Goal: Find specific page/section: Find specific page/section

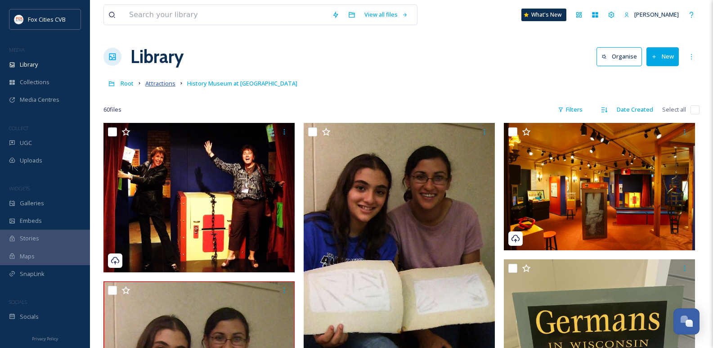
click at [154, 83] on span "Attractions" at bounding box center [160, 83] width 30 height 8
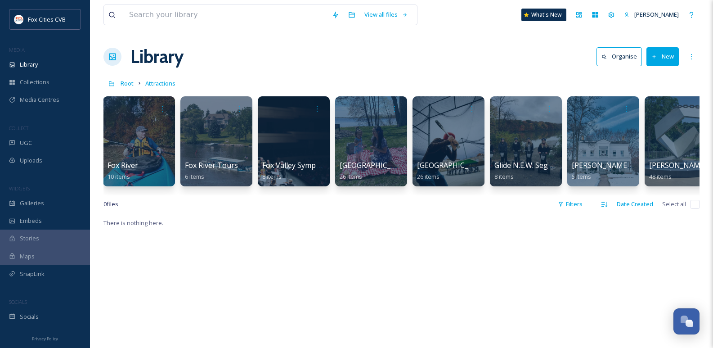
scroll to position [0, 1314]
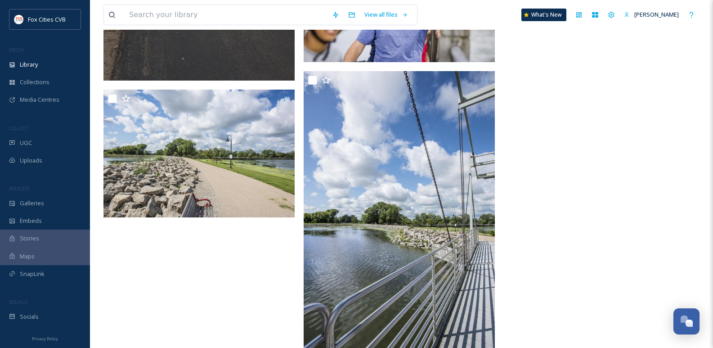
scroll to position [13009, 0]
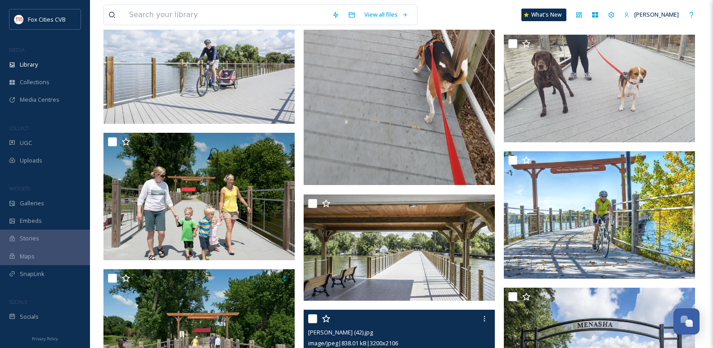
scroll to position [11704, 0]
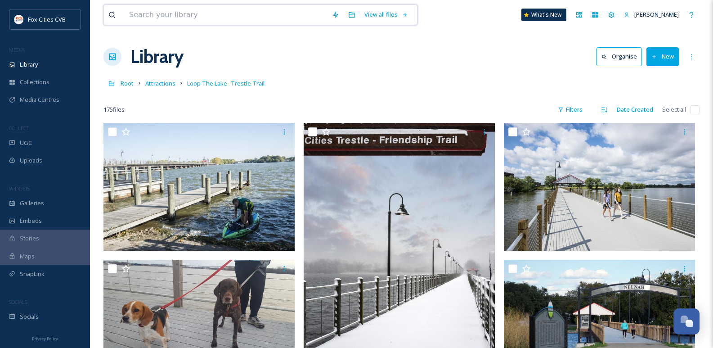
click at [163, 22] on input at bounding box center [226, 15] width 203 height 20
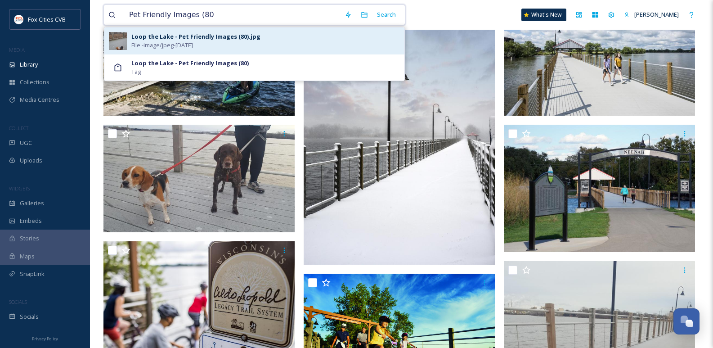
type input "Pet Friendly Images (80"
click at [277, 32] on div "Loop the Lake - Pet Friendly Images (80).jpg File - image/jpeg - Feb 05 2024" at bounding box center [265, 40] width 269 height 17
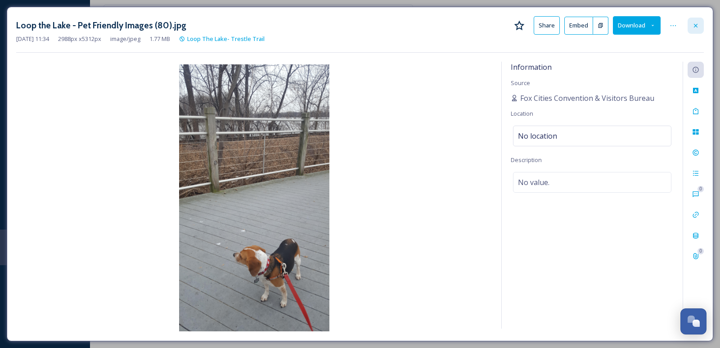
click at [693, 28] on icon at bounding box center [695, 25] width 7 height 7
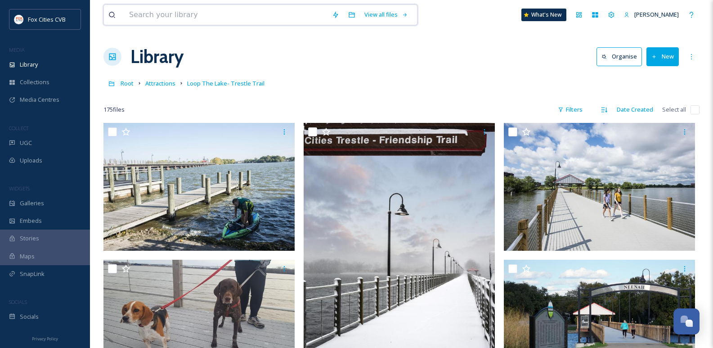
click at [178, 12] on input at bounding box center [226, 15] width 203 height 20
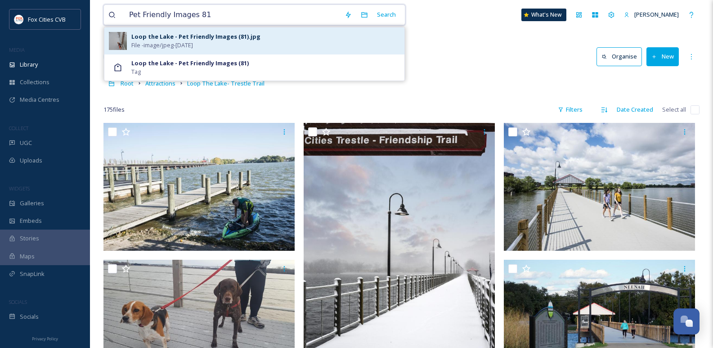
type input "Pet Friendly Images 81"
click at [276, 35] on div "Loop the Lake - Pet Friendly Images (81).jpg File - image/jpeg - Feb 05 2024" at bounding box center [265, 40] width 269 height 17
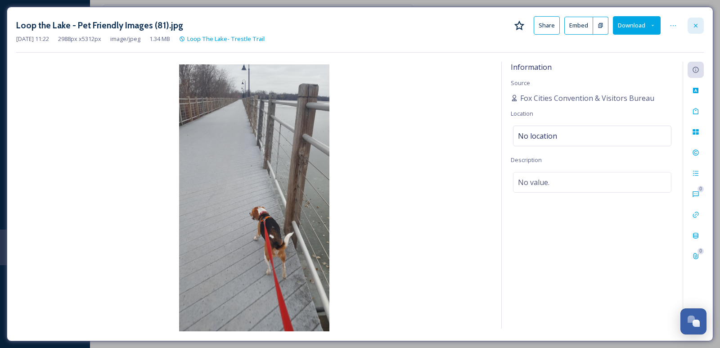
click at [693, 28] on icon at bounding box center [695, 25] width 7 height 7
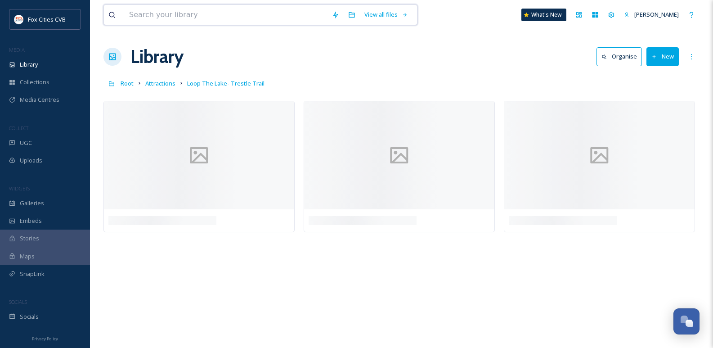
click at [193, 14] on input at bounding box center [226, 15] width 203 height 20
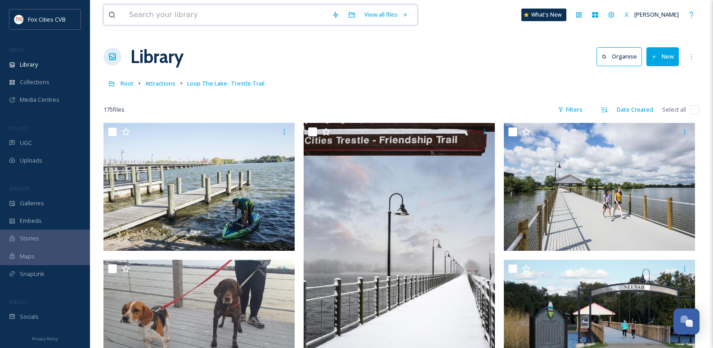
click at [215, 20] on input at bounding box center [226, 15] width 203 height 20
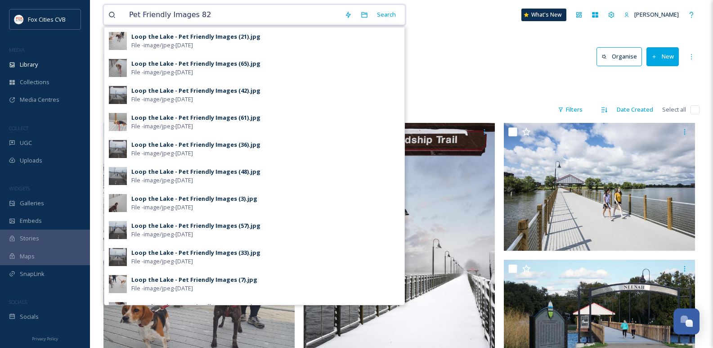
drag, startPoint x: 190, startPoint y: 14, endPoint x: 195, endPoint y: 18, distance: 5.9
click at [192, 15] on input "Pet Friendly Images 82" at bounding box center [233, 15] width 216 height 20
click at [195, 18] on input "Pet Friendly Images 82" at bounding box center [233, 15] width 216 height 20
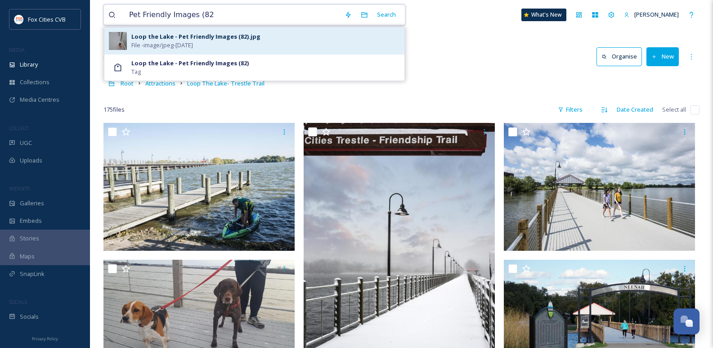
type input "Pet Friendly Images (82"
click at [175, 47] on span "File - image/jpeg - Feb 05 2024" at bounding box center [162, 45] width 62 height 9
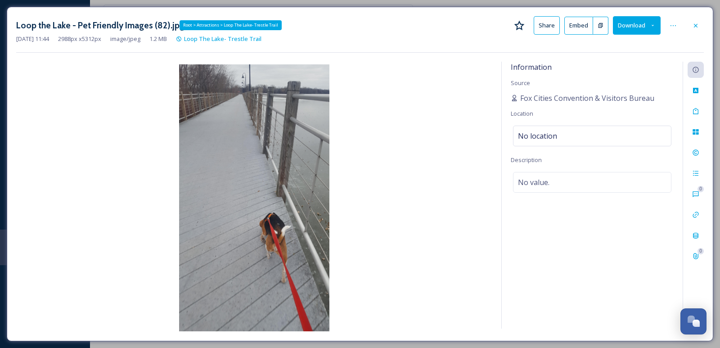
drag, startPoint x: 221, startPoint y: 37, endPoint x: 91, endPoint y: 21, distance: 131.5
click at [91, 21] on h3 "Loop the Lake - Pet Friendly Images (82).jpg" at bounding box center [100, 25] width 168 height 13
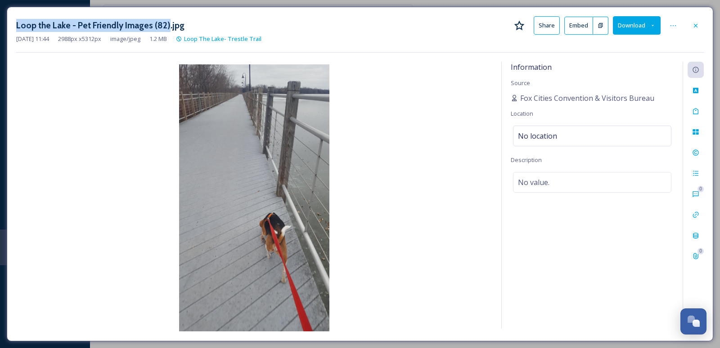
drag, startPoint x: 166, startPoint y: 25, endPoint x: -2, endPoint y: 9, distance: 169.1
click at [0, 9] on html "Fox Cities CVB MEDIA Library Collections Media Centres COLLECT UGC Uploads WIDG…" at bounding box center [360, 174] width 720 height 348
copy div "View all files What's New Laura Seidl Loop the Lake - Pet Friendly Images (82)"
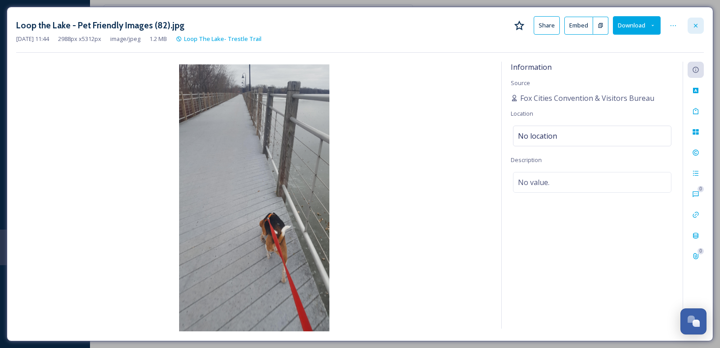
click at [693, 24] on icon at bounding box center [695, 25] width 7 height 7
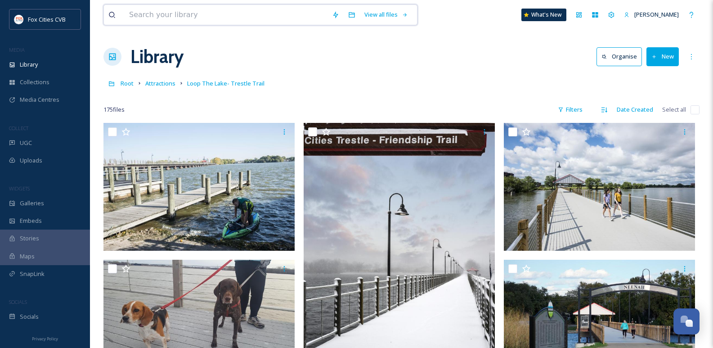
click at [222, 12] on input at bounding box center [226, 15] width 203 height 20
paste input "Search your library View all files What's New Laura Seidl Loop the Lake - Pet F…"
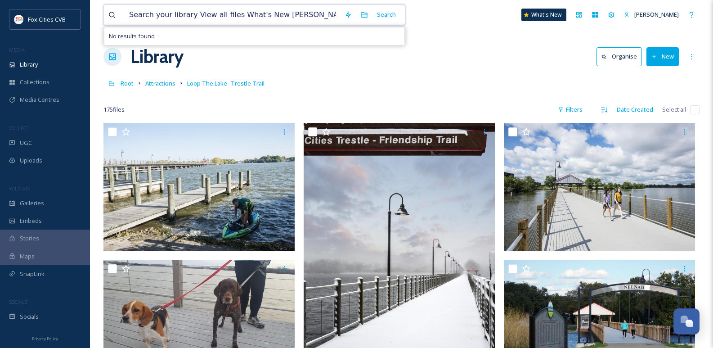
drag, startPoint x: 211, startPoint y: 14, endPoint x: 94, endPoint y: 4, distance: 116.9
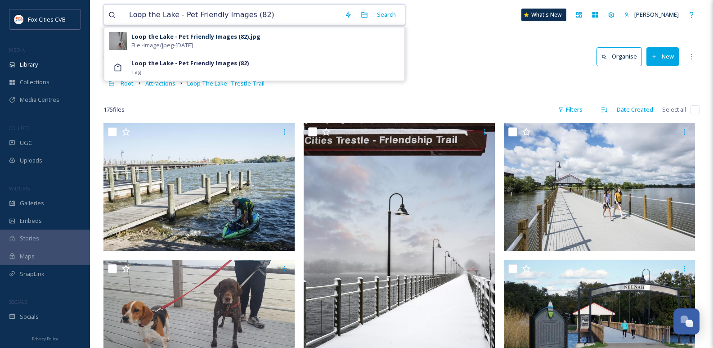
click at [130, 16] on input "Loop the Lake - Pet Friendly Images (82)" at bounding box center [233, 15] width 216 height 20
click at [255, 16] on input "Loop the Lake - Pet Friendly Images (82)" at bounding box center [233, 15] width 216 height 20
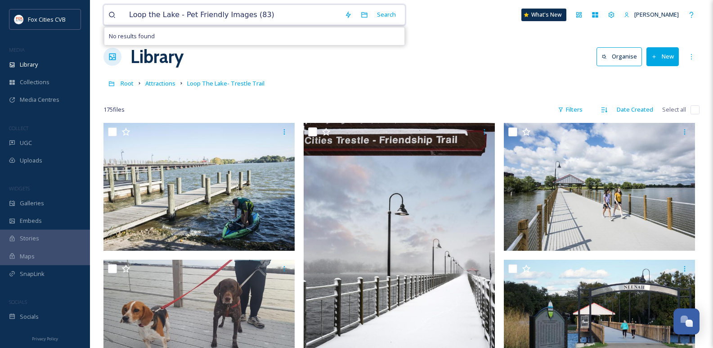
click at [296, 13] on input "Loop the Lake - Pet Friendly Images (83)" at bounding box center [233, 15] width 216 height 20
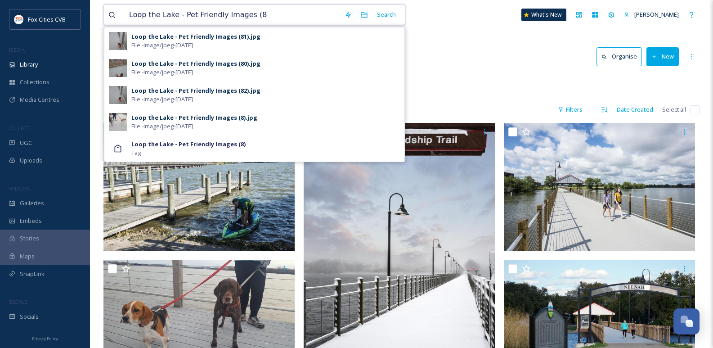
type input "Loop the Lake - Pet Friendly Images (8"
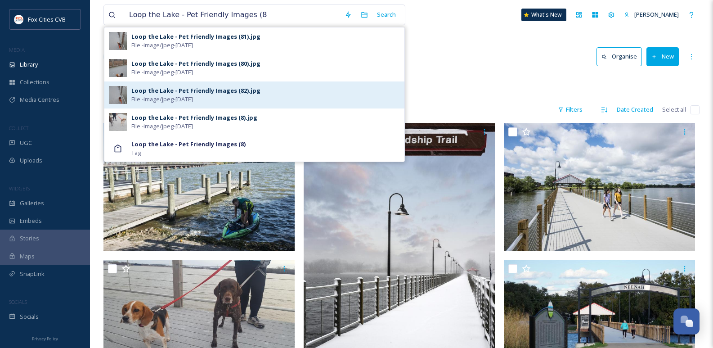
click at [282, 87] on div "Loop the Lake - Pet Friendly Images (82).jpg File - image/jpeg - Feb 05 2024" at bounding box center [265, 94] width 269 height 17
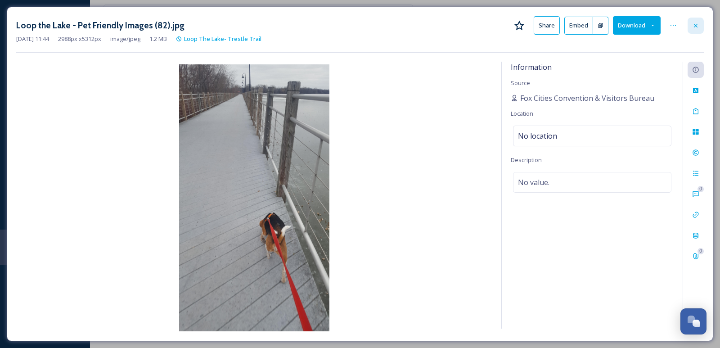
click at [698, 28] on icon at bounding box center [695, 25] width 7 height 7
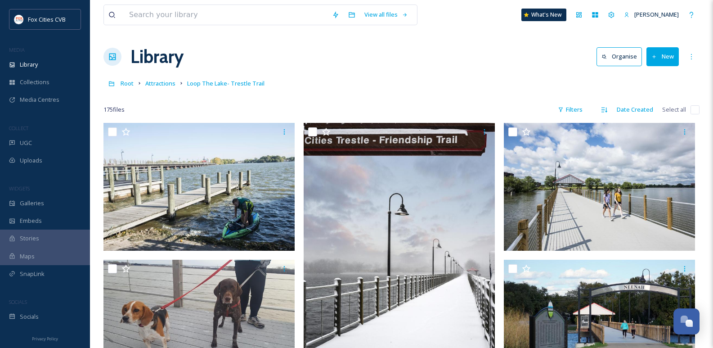
click at [659, 51] on button "New" at bounding box center [663, 56] width 32 height 18
click at [650, 83] on div "File Upload" at bounding box center [653, 78] width 51 height 18
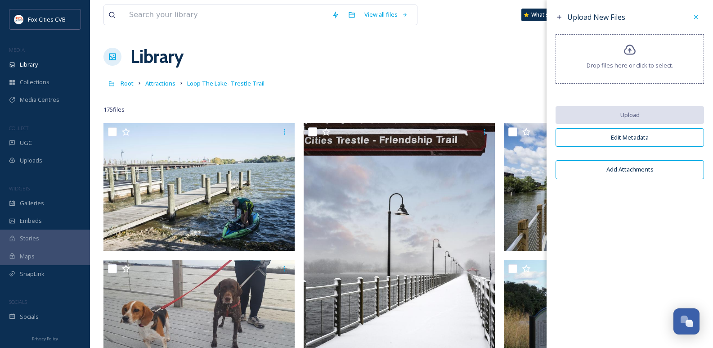
click at [625, 55] on icon at bounding box center [630, 50] width 13 height 13
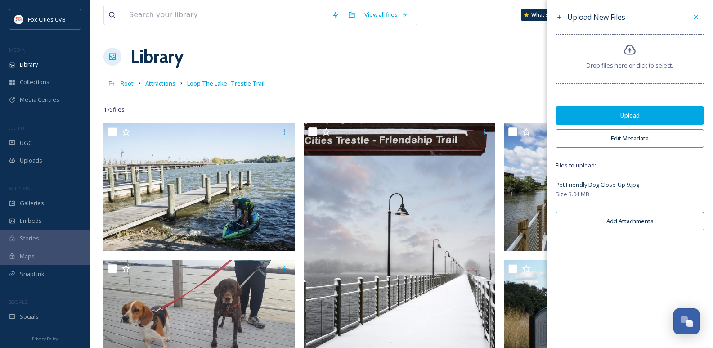
click at [608, 115] on button "Upload" at bounding box center [630, 115] width 148 height 18
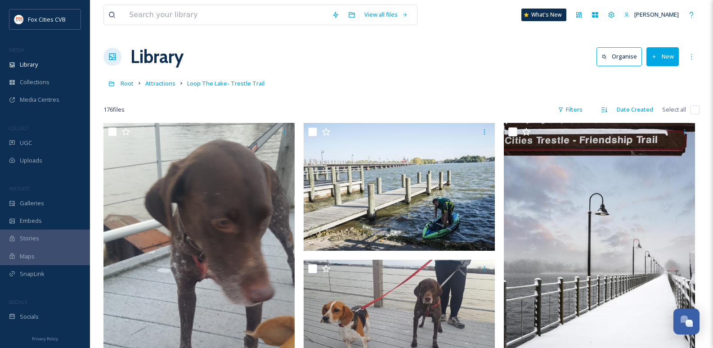
click at [411, 79] on div "Root Attractions Loop The Lake- Trestle Trail" at bounding box center [401, 83] width 596 height 17
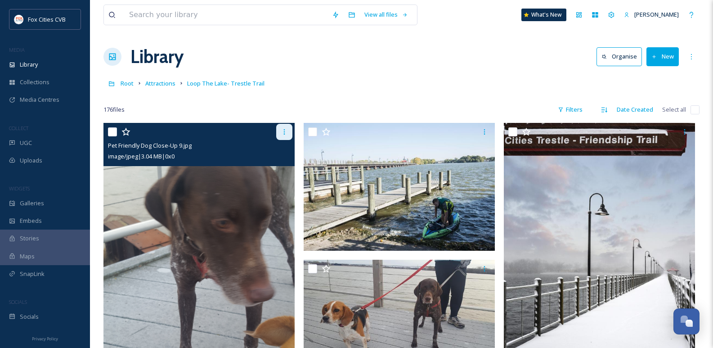
click at [282, 133] on icon at bounding box center [284, 131] width 7 height 7
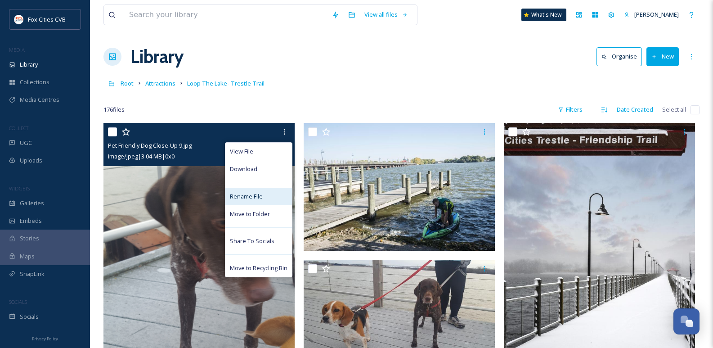
click at [255, 200] on span "Rename File" at bounding box center [246, 196] width 33 height 9
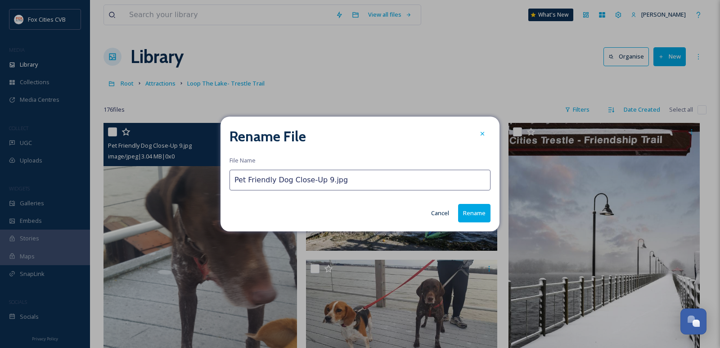
click at [233, 178] on input "Pet Friendly Dog Close-Up 9.jpg" at bounding box center [359, 180] width 261 height 21
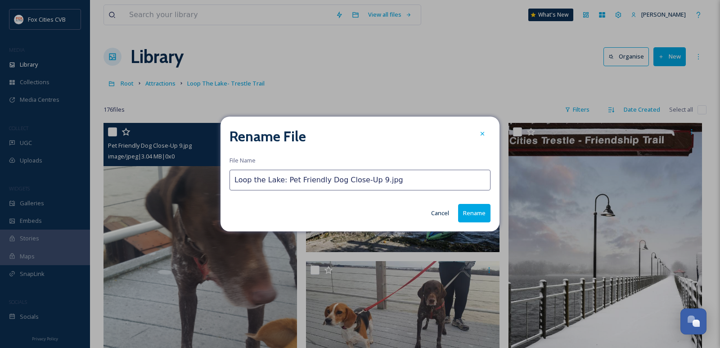
type input "Loop the Lake: Pet Friendly Dog Close-Up 9.jpg"
click at [475, 220] on button "Rename" at bounding box center [474, 213] width 32 height 18
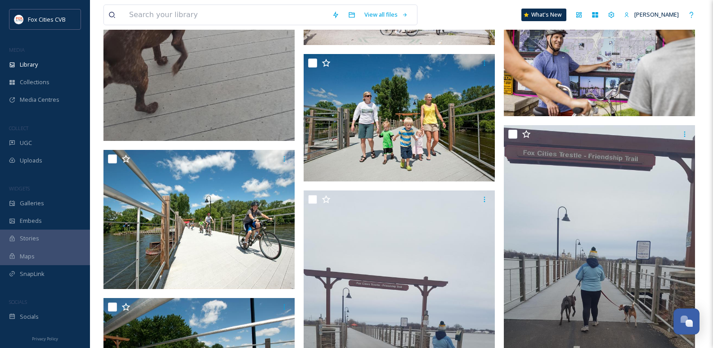
scroll to position [990, 0]
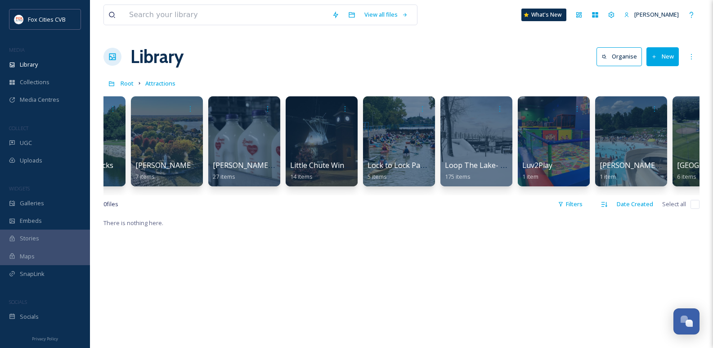
scroll to position [0, 2766]
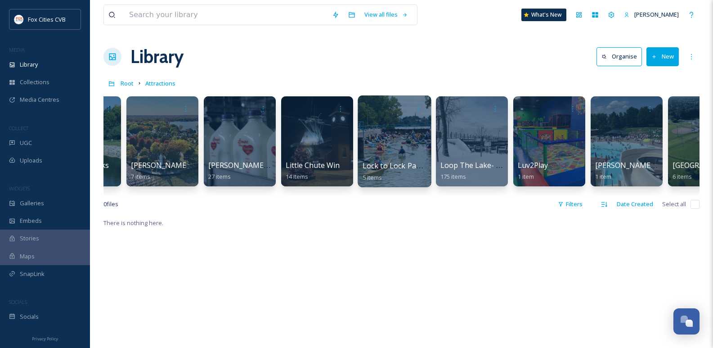
click at [391, 145] on div at bounding box center [394, 141] width 73 height 92
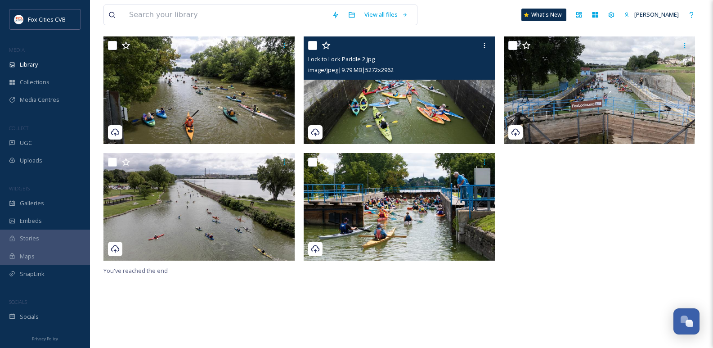
scroll to position [90, 0]
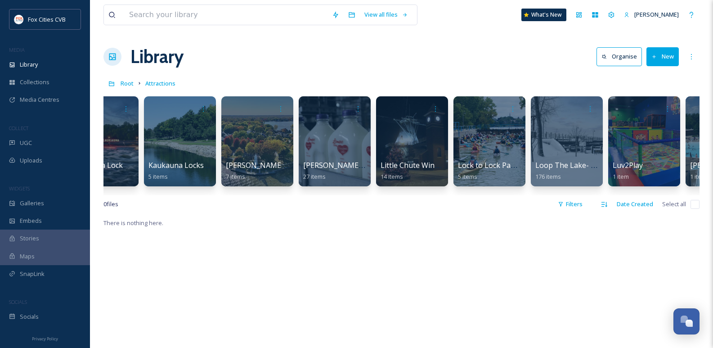
scroll to position [0, 2676]
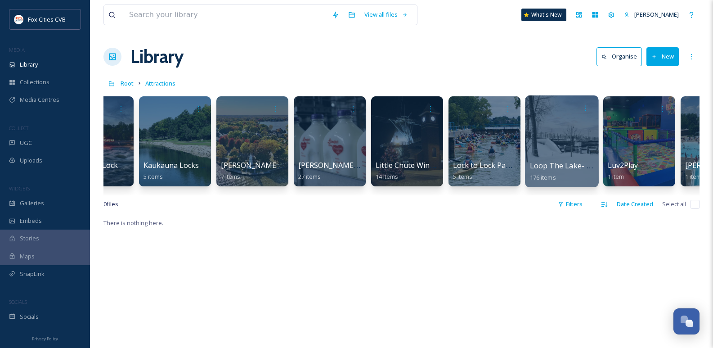
click at [565, 120] on div at bounding box center [561, 141] width 73 height 92
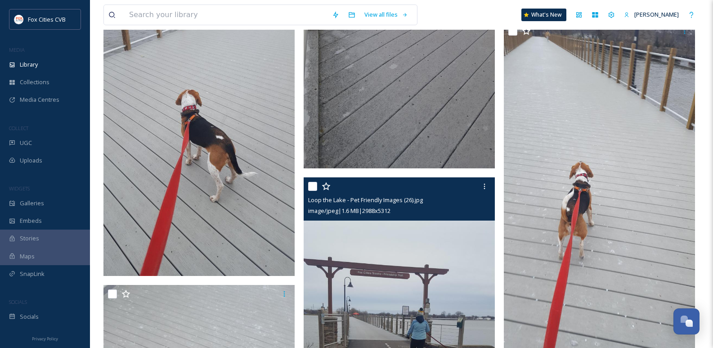
scroll to position [12514, 0]
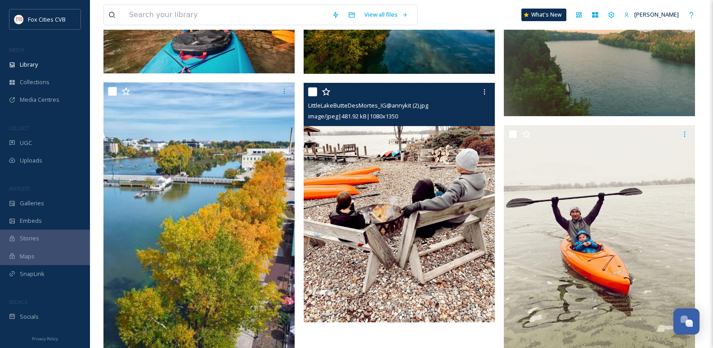
scroll to position [315, 0]
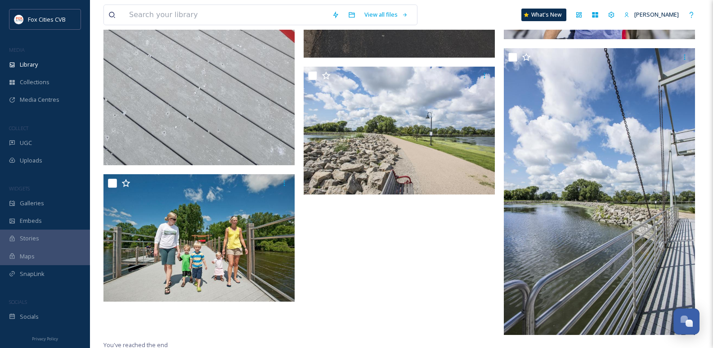
scroll to position [13009, 0]
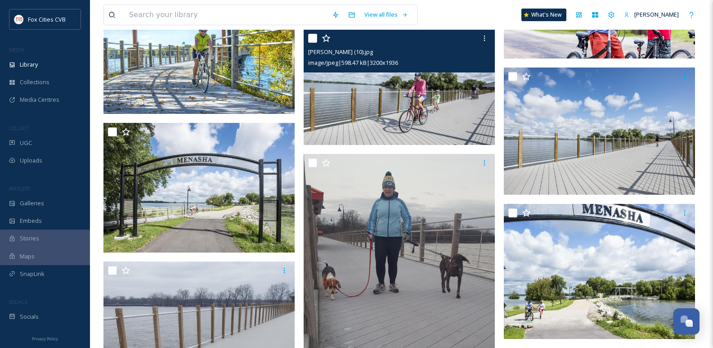
scroll to position [12237, 0]
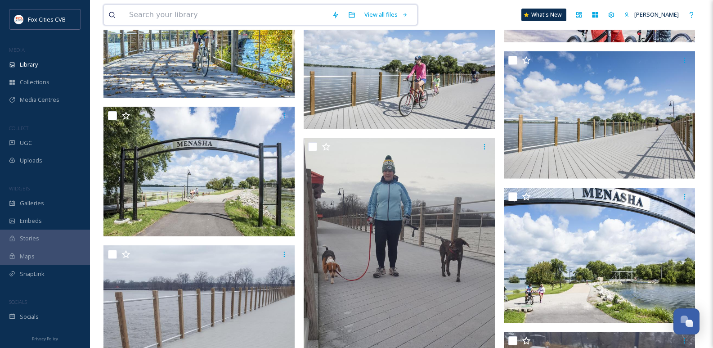
click at [196, 23] on input at bounding box center [226, 15] width 203 height 20
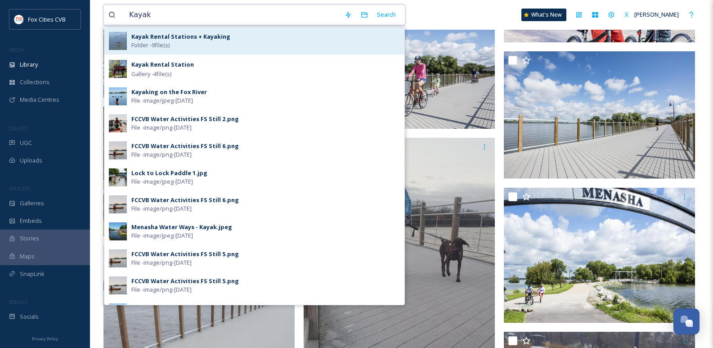
type input "Kayak"
click at [193, 41] on div "Kayak Rental Stations + Kayaking Folder - 9 file(s)" at bounding box center [265, 40] width 269 height 17
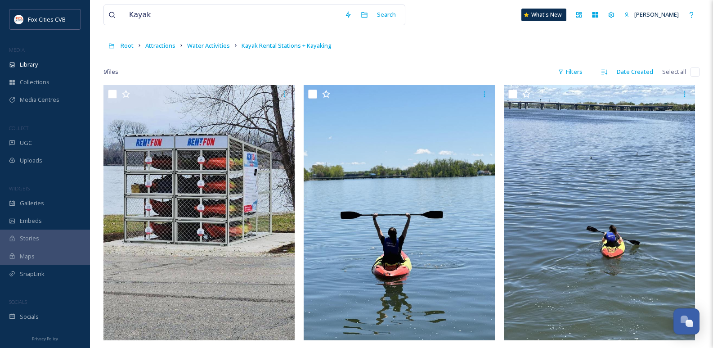
scroll to position [33, 0]
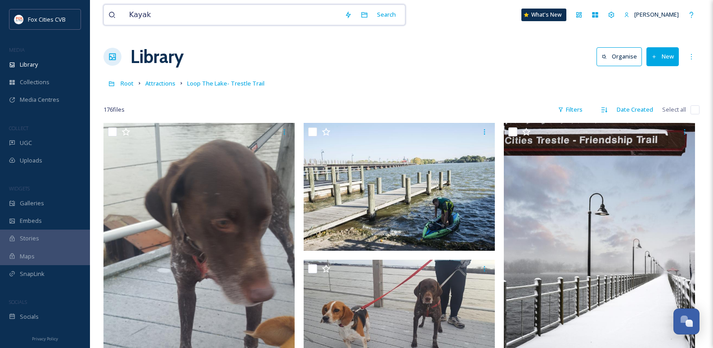
click at [205, 21] on input "Kayak" at bounding box center [233, 15] width 216 height 20
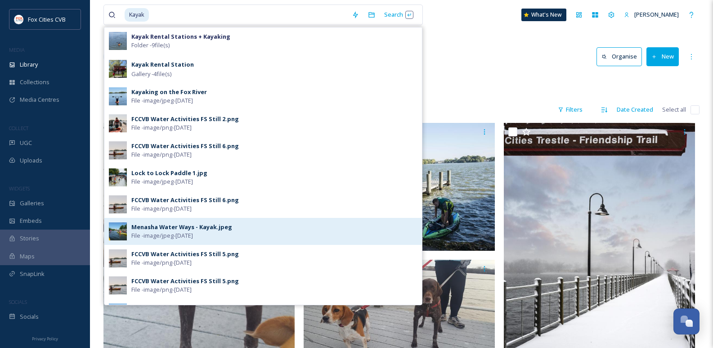
click at [164, 226] on div "Menasha Water Ways - Kayak.jpeg" at bounding box center [181, 227] width 101 height 9
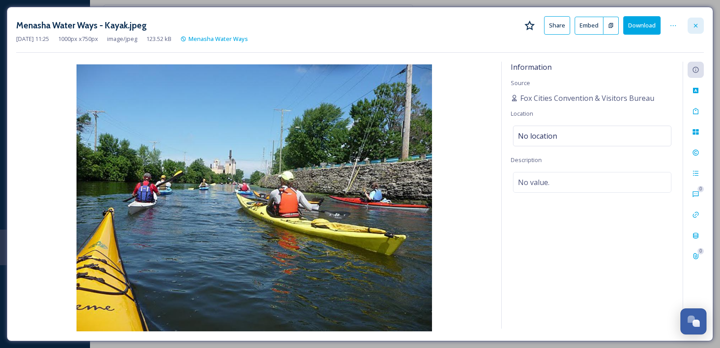
click at [696, 27] on icon at bounding box center [695, 25] width 7 height 7
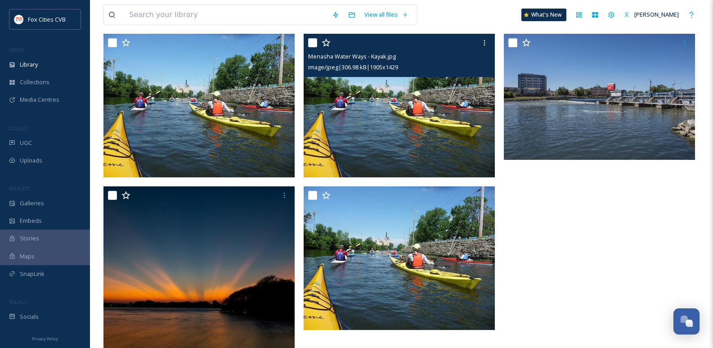
scroll to position [44, 0]
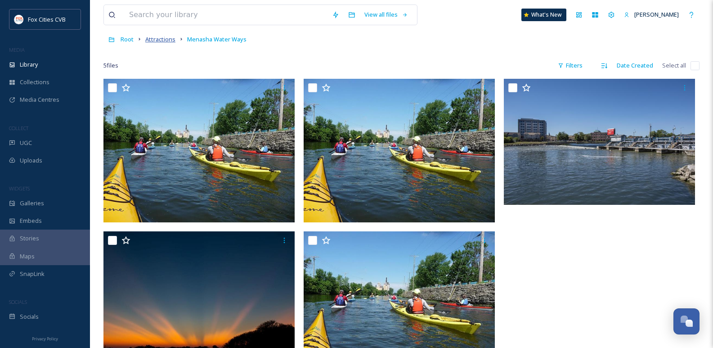
click at [163, 40] on span "Attractions" at bounding box center [160, 39] width 30 height 8
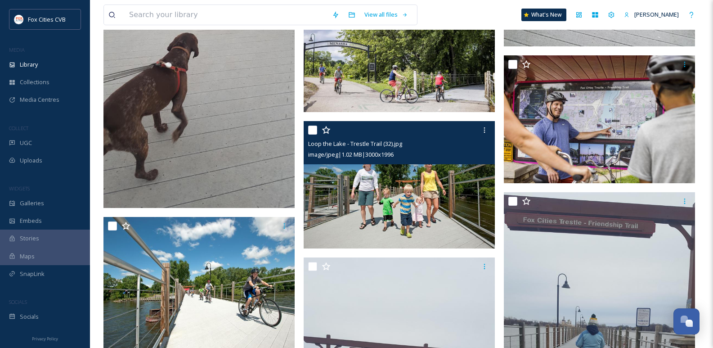
scroll to position [945, 0]
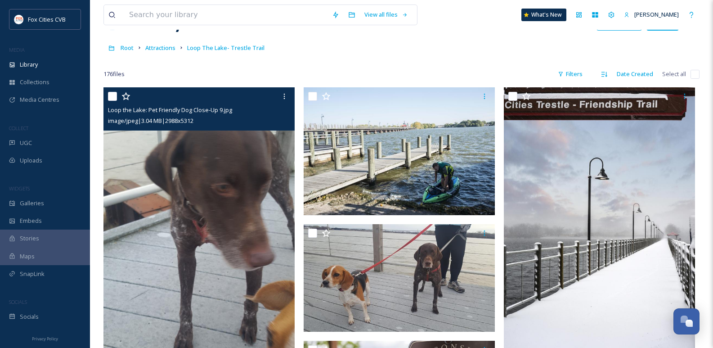
scroll to position [90, 0]
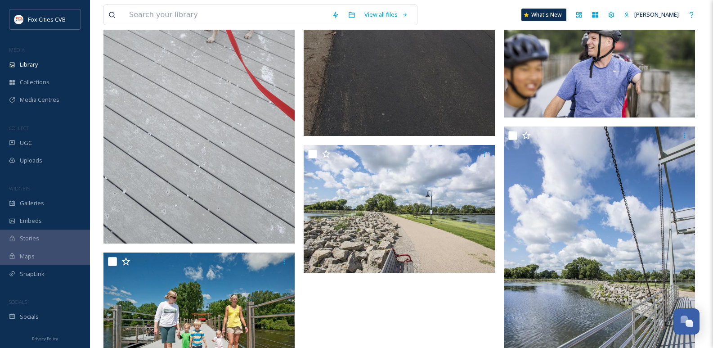
scroll to position [12919, 0]
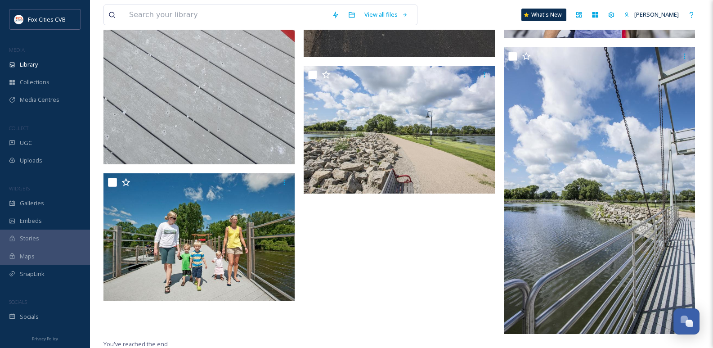
scroll to position [13009, 0]
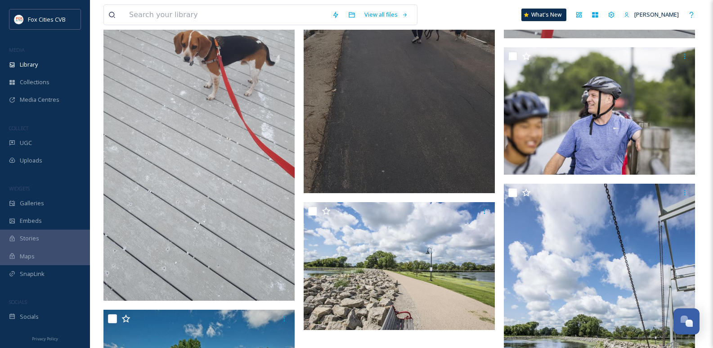
scroll to position [12784, 0]
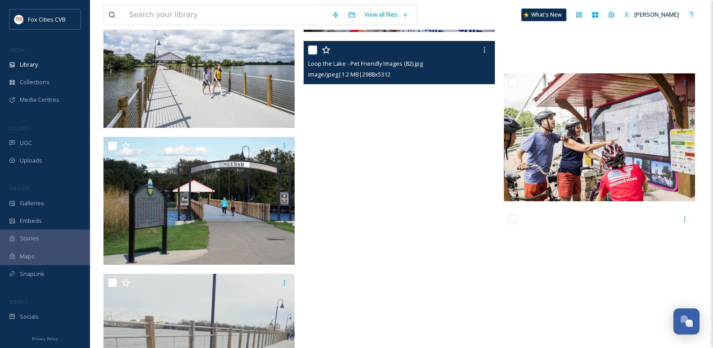
scroll to position [495, 0]
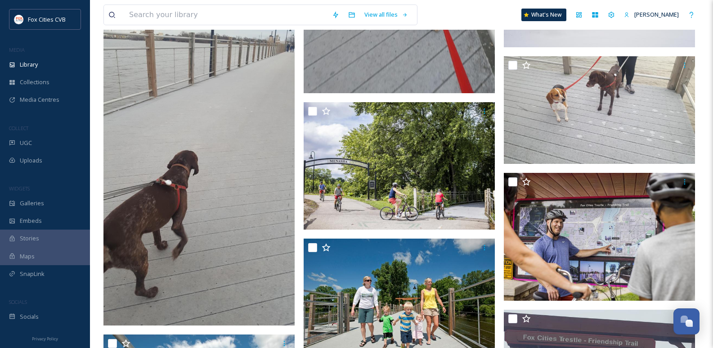
scroll to position [765, 0]
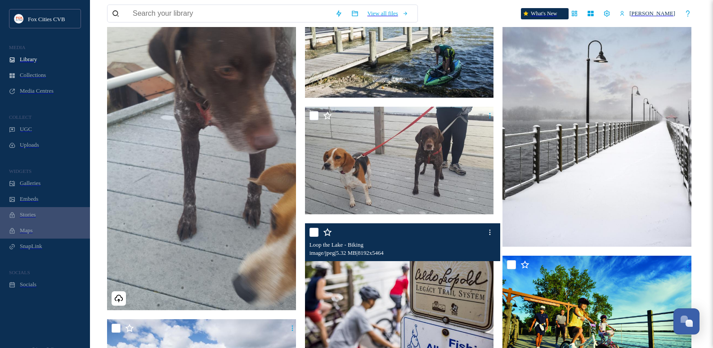
scroll to position [90, 0]
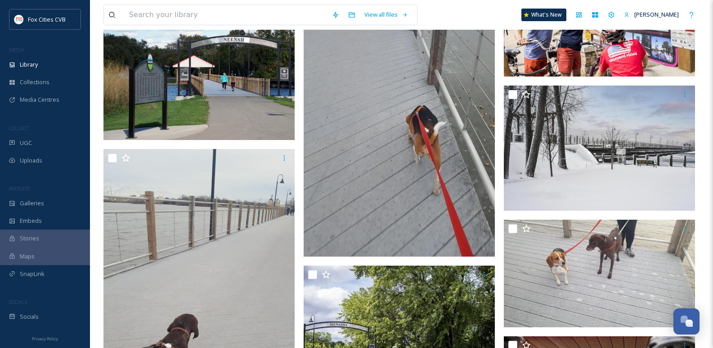
scroll to position [585, 0]
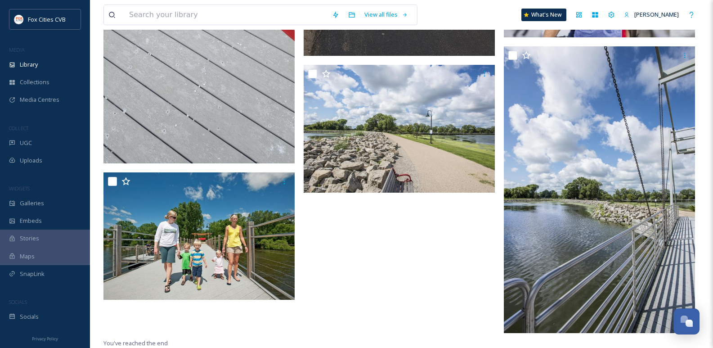
scroll to position [13009, 0]
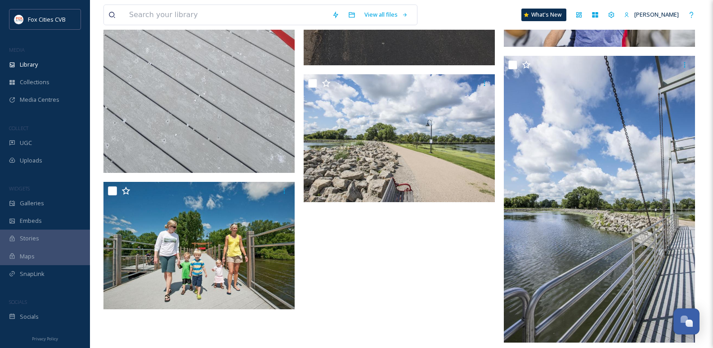
scroll to position [13009, 0]
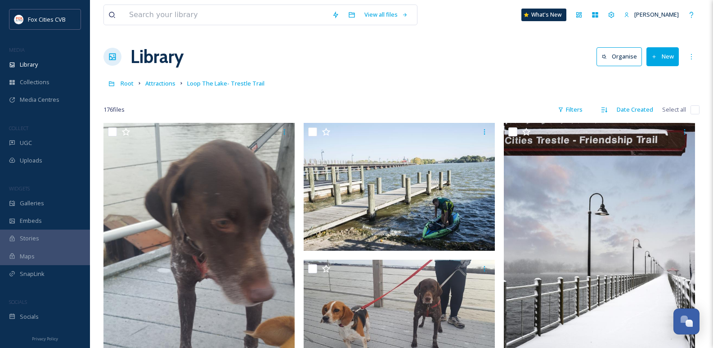
click at [189, 26] on div "View all files What's New Laura Seidl" at bounding box center [401, 15] width 596 height 30
click at [185, 19] on input at bounding box center [226, 15] width 203 height 20
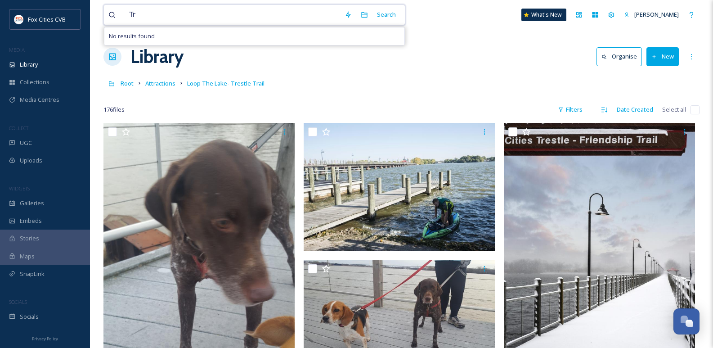
type input "T"
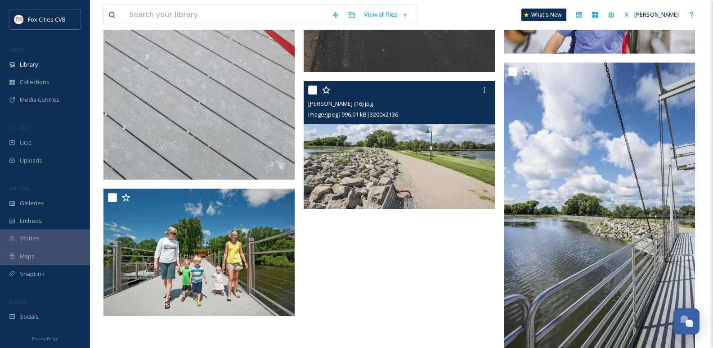
scroll to position [12964, 0]
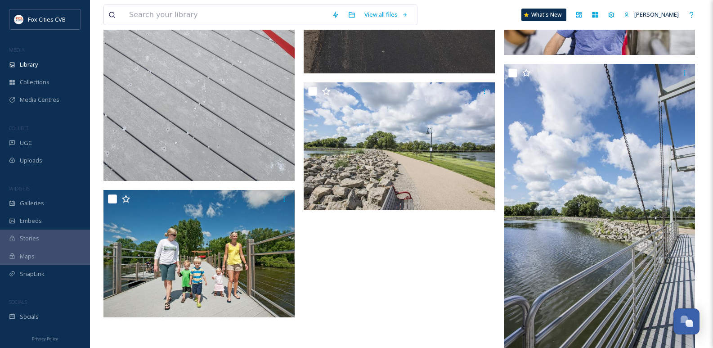
scroll to position [13009, 0]
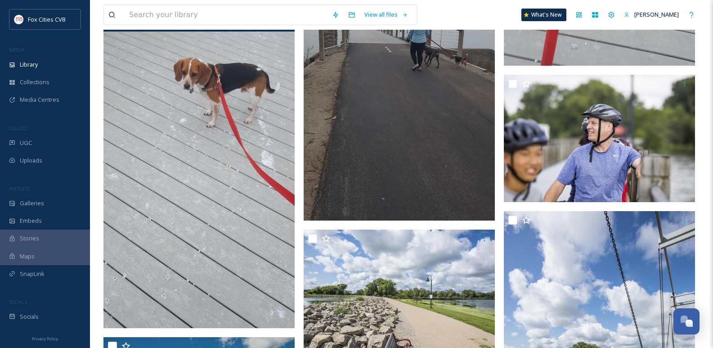
scroll to position [12829, 0]
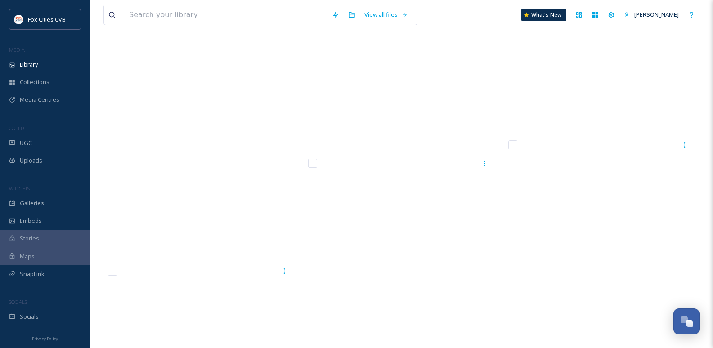
scroll to position [13009, 0]
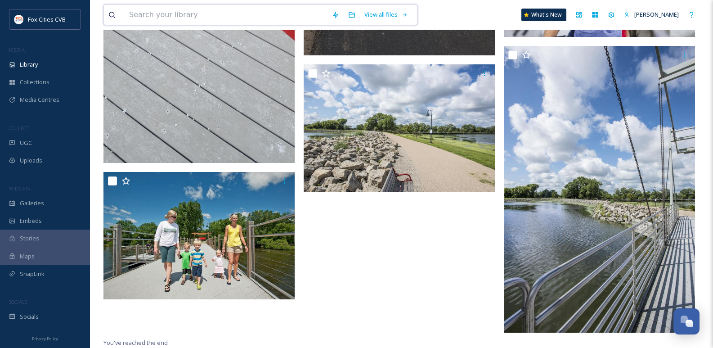
click at [274, 19] on input at bounding box center [226, 15] width 203 height 20
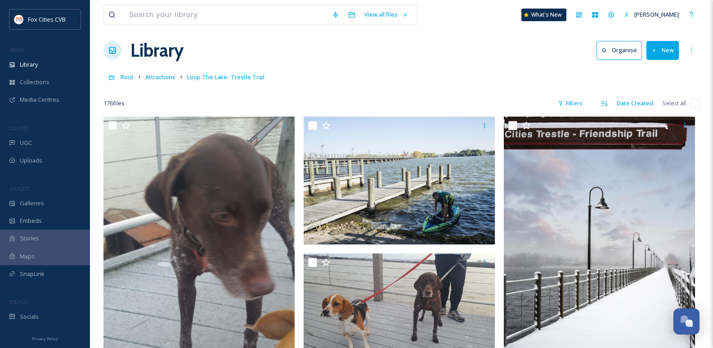
scroll to position [0, 0]
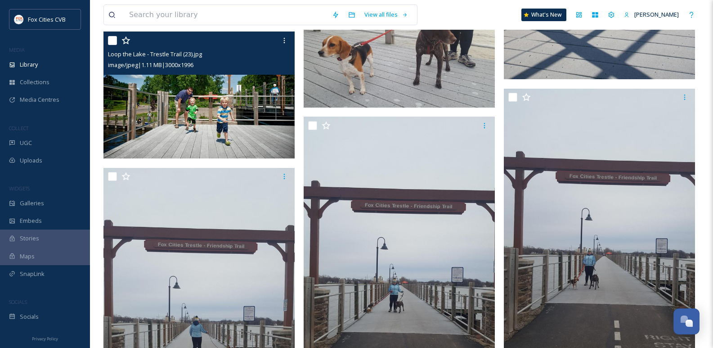
scroll to position [3239, 0]
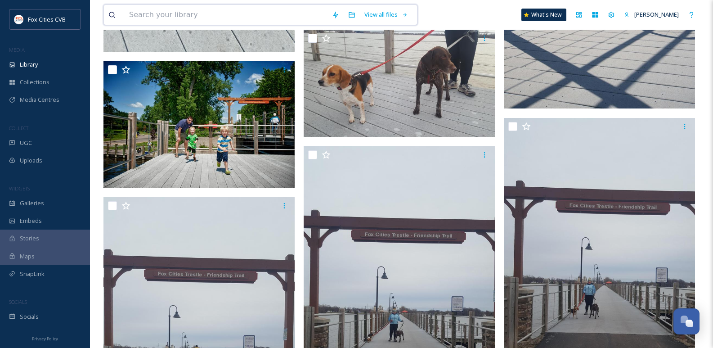
click at [215, 15] on input at bounding box center [226, 15] width 203 height 20
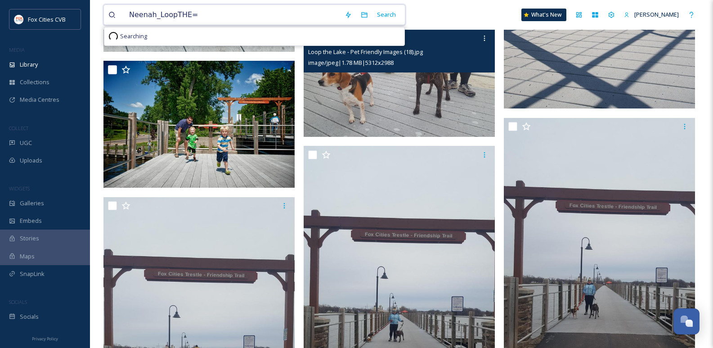
scroll to position [0, 0]
type input "N"
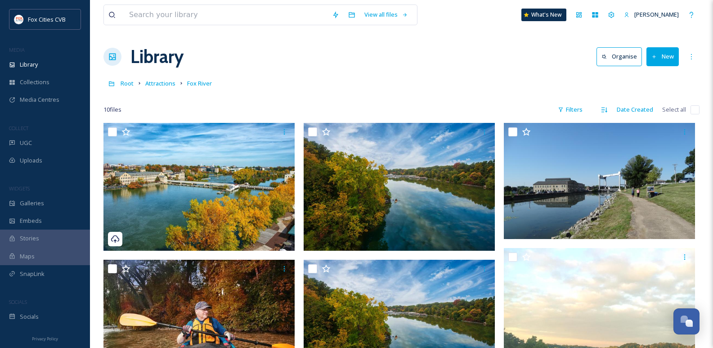
scroll to position [315, 0]
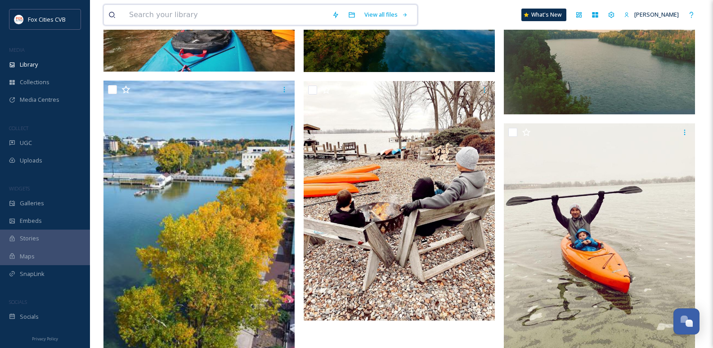
click at [202, 14] on input at bounding box center [226, 15] width 203 height 20
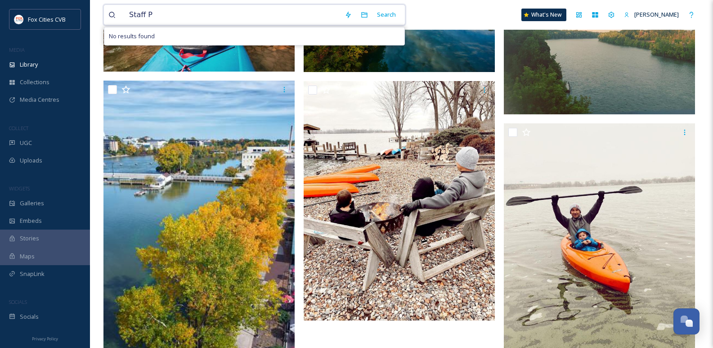
click at [301, 11] on input "Staff P" at bounding box center [233, 15] width 216 height 20
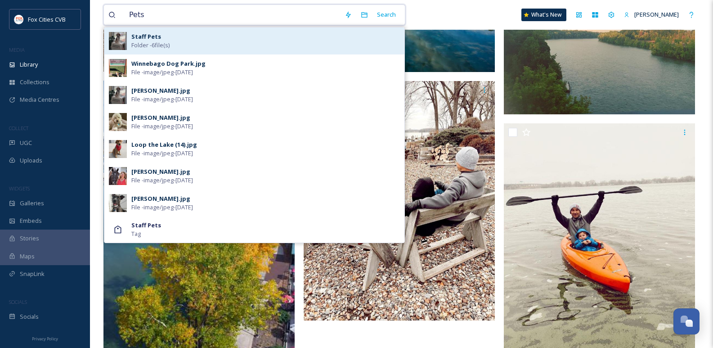
type input "Pets"
click at [264, 42] on div "Staff Pets Folder - 6 file(s)" at bounding box center [265, 40] width 269 height 17
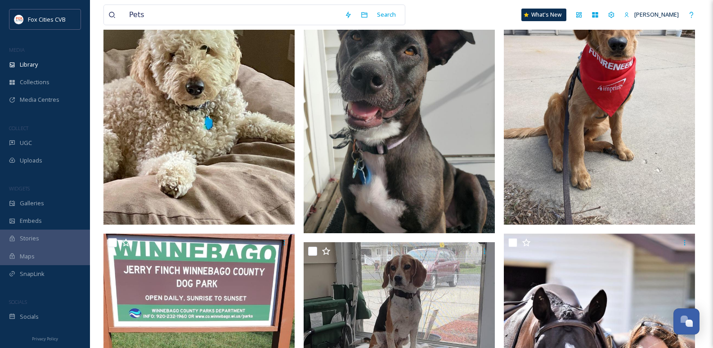
scroll to position [135, 0]
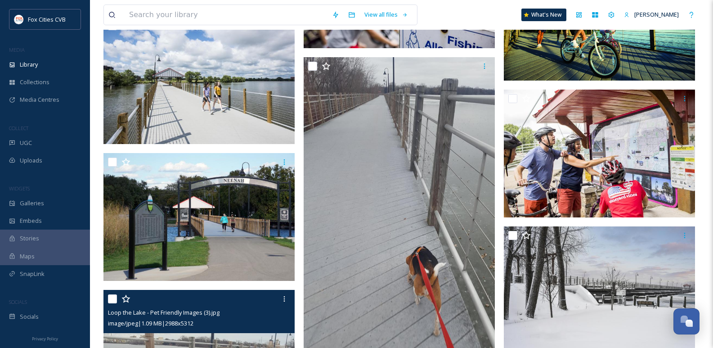
scroll to position [450, 0]
